Goal: Task Accomplishment & Management: Complete application form

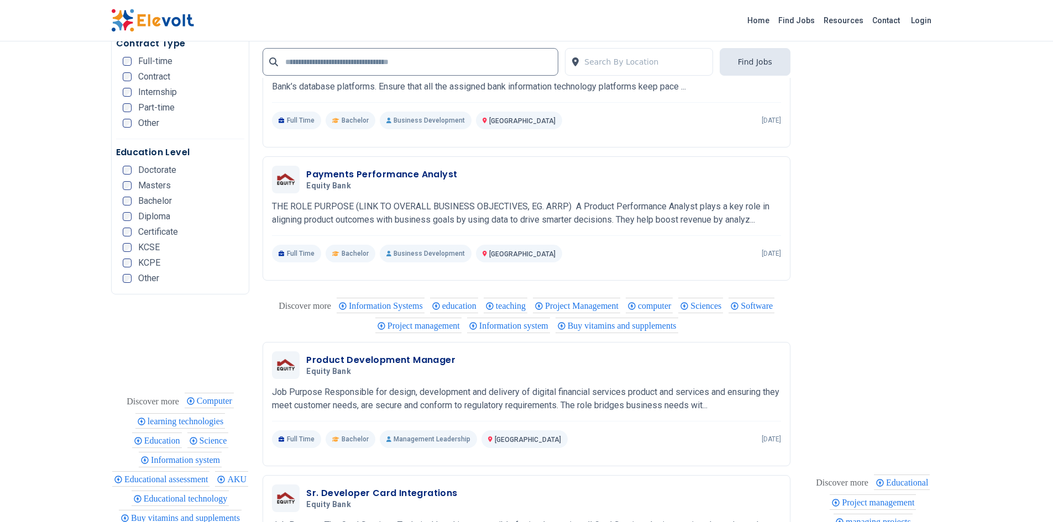
scroll to position [2320, 0]
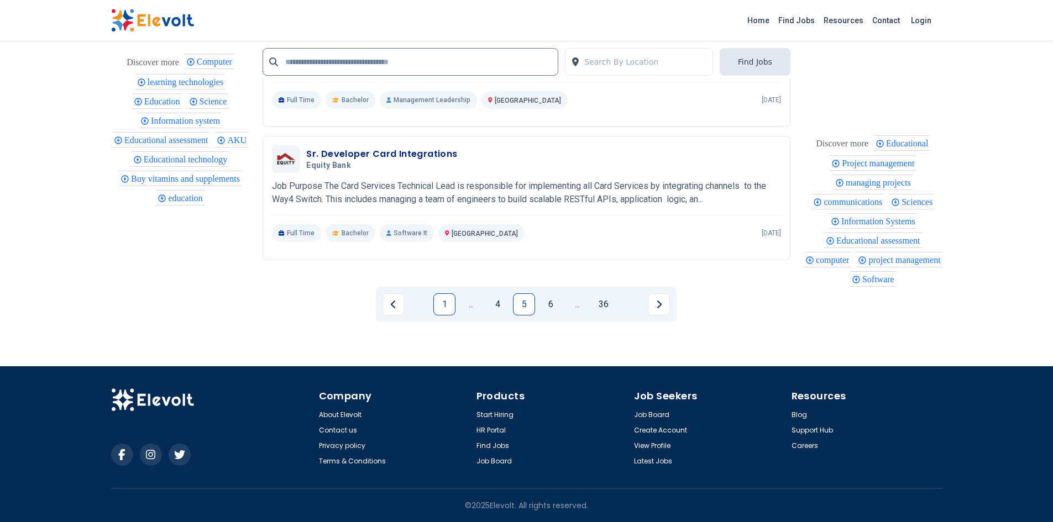
click at [440, 310] on link "1" at bounding box center [444, 305] width 22 height 22
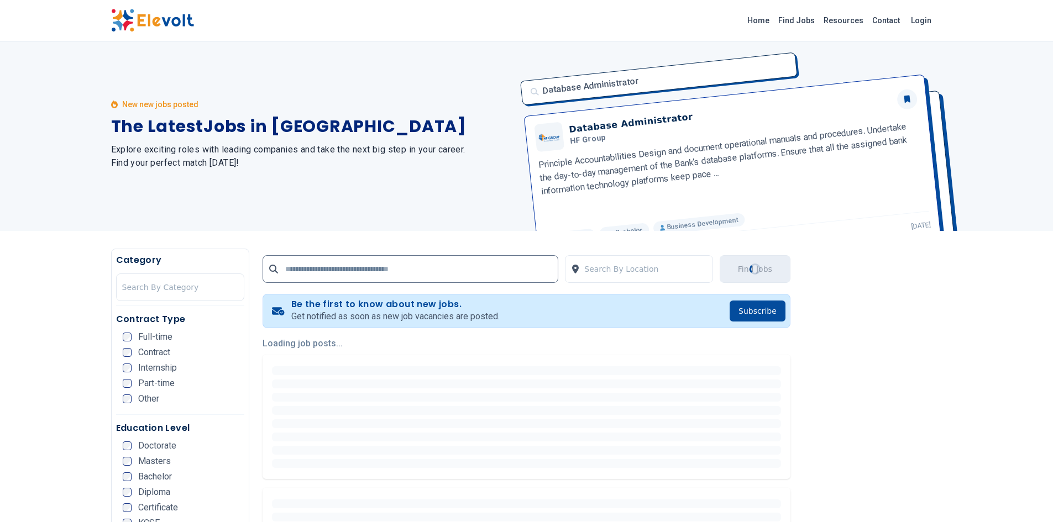
scroll to position [0, 0]
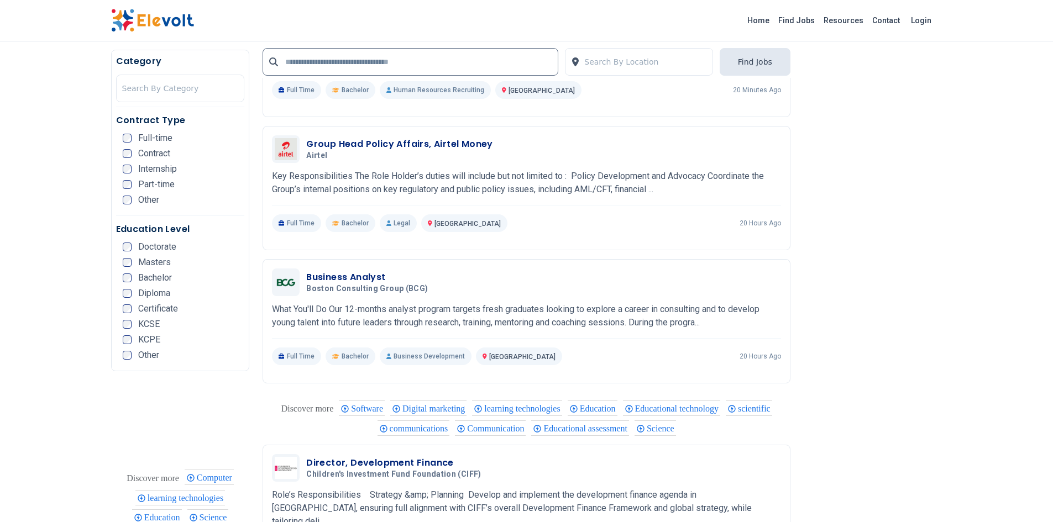
scroll to position [1878, 0]
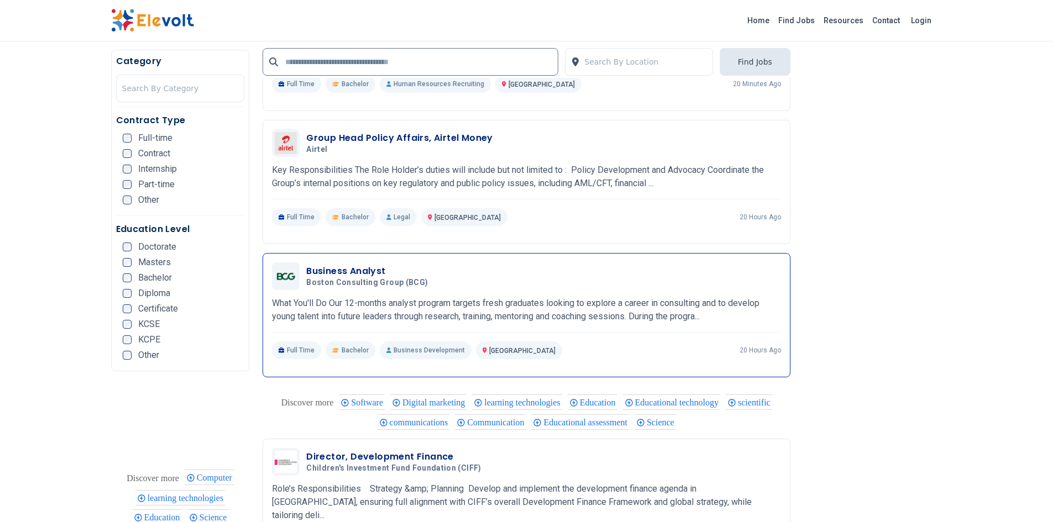
click at [578, 307] on p "What You'll Do Our 12-months analyst program targets fresh graduates looking to…" at bounding box center [526, 310] width 509 height 27
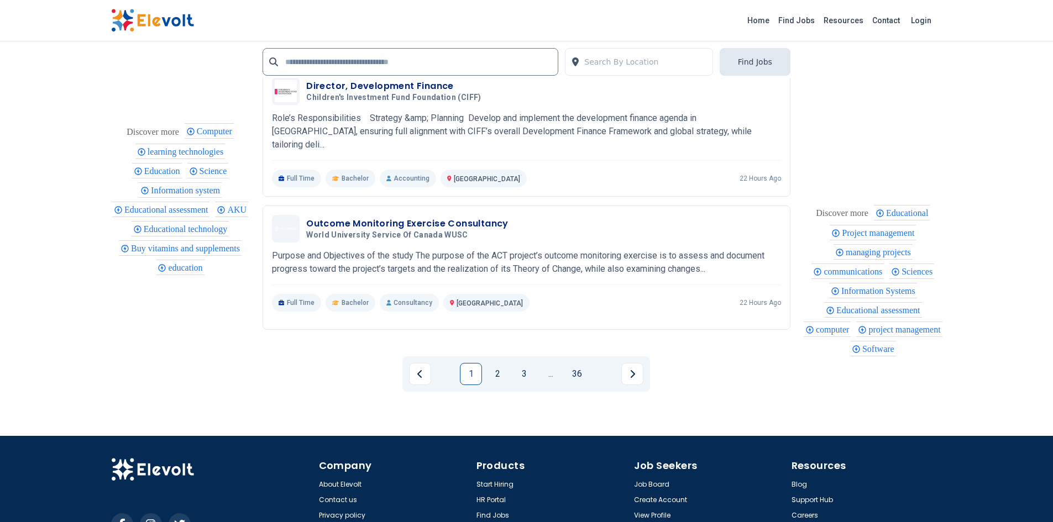
scroll to position [2314, 0]
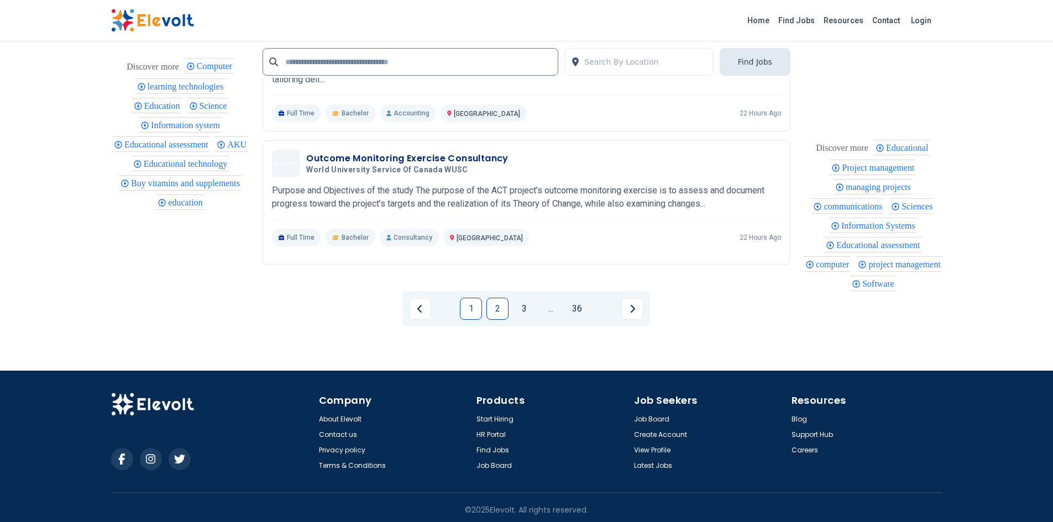
click at [500, 308] on link "2" at bounding box center [497, 309] width 22 height 22
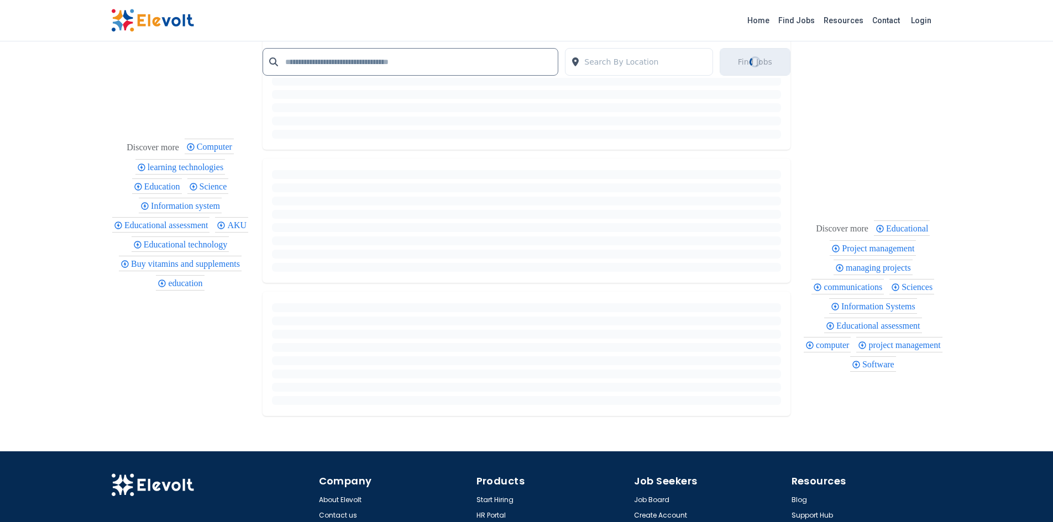
scroll to position [0, 0]
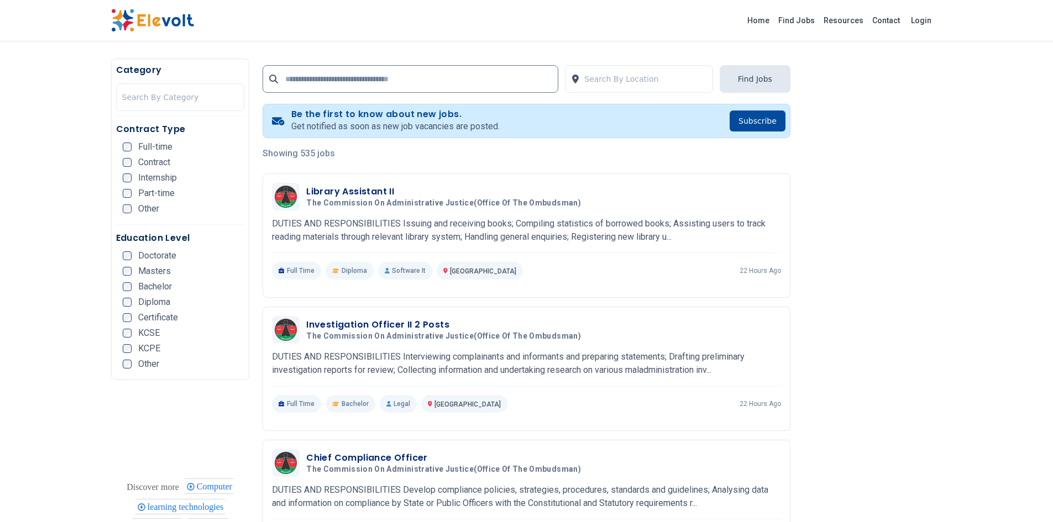
scroll to position [206, 0]
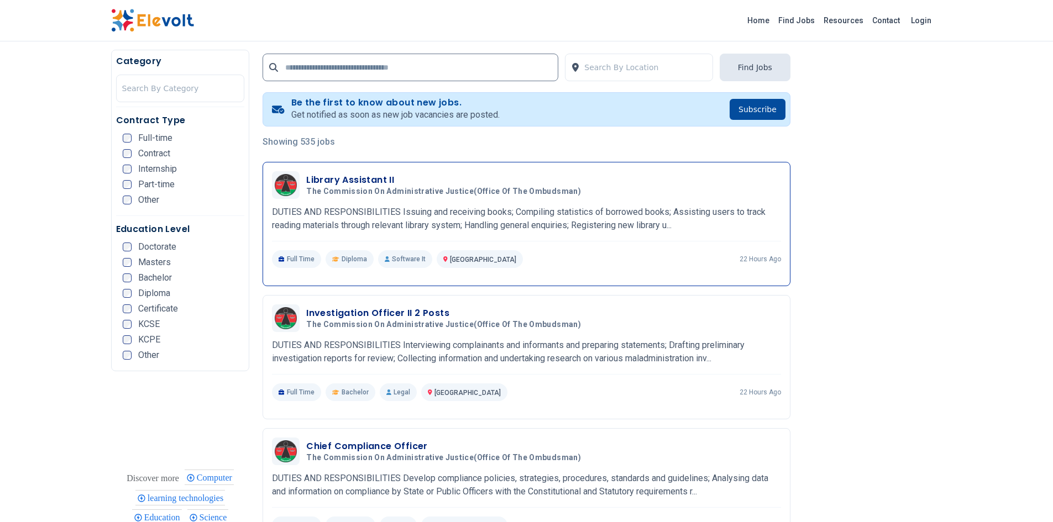
click at [546, 191] on span "The Commission on Administrative Justice(Office of the Ombudsman)" at bounding box center [443, 192] width 275 height 10
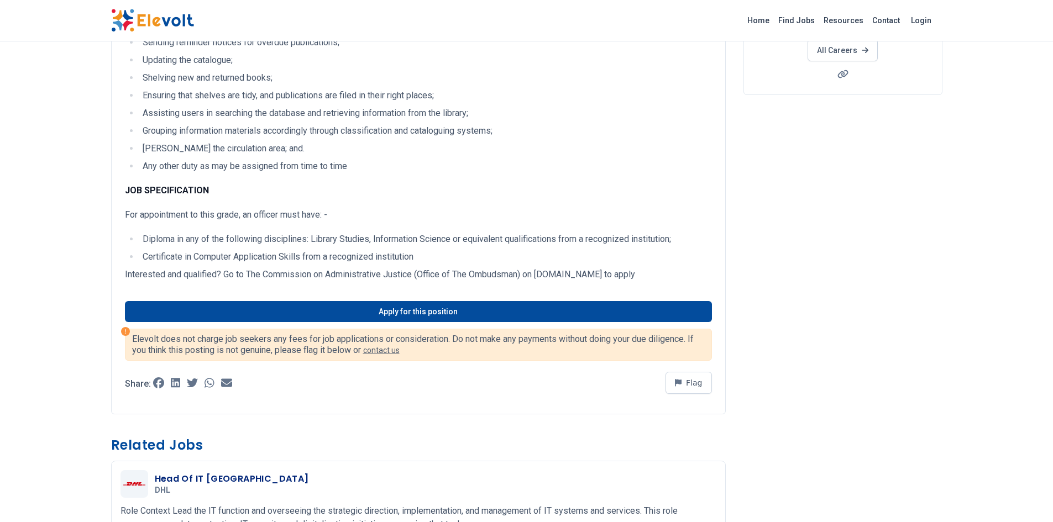
scroll to position [223, 0]
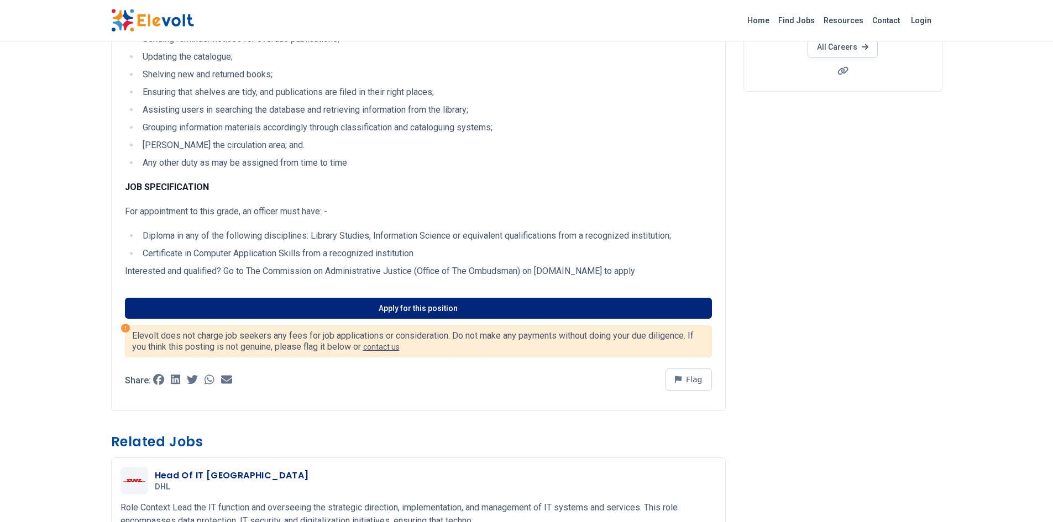
click at [535, 305] on link "Apply for this position" at bounding box center [418, 308] width 587 height 21
